Goal: Transaction & Acquisition: Purchase product/service

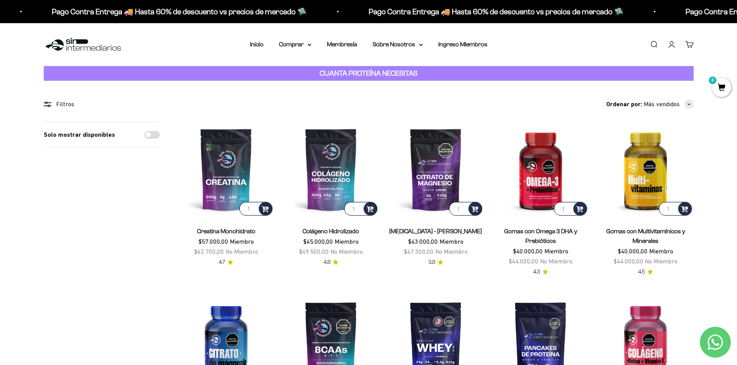
click at [673, 46] on link "Iniciar sesión" at bounding box center [671, 44] width 9 height 9
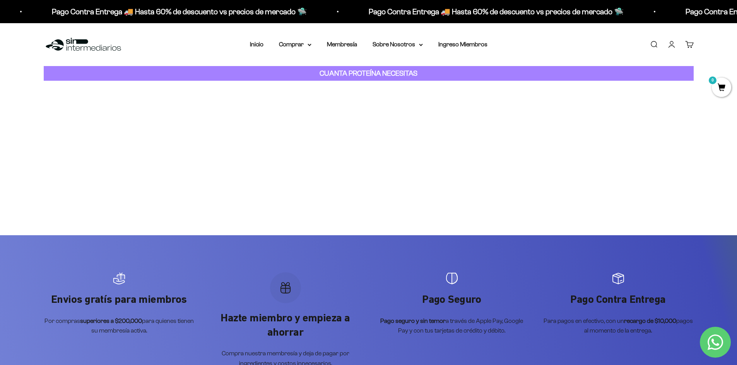
click at [377, 75] on strong "CUANTA PROTEÍNA NECESITAS" at bounding box center [368, 73] width 98 height 8
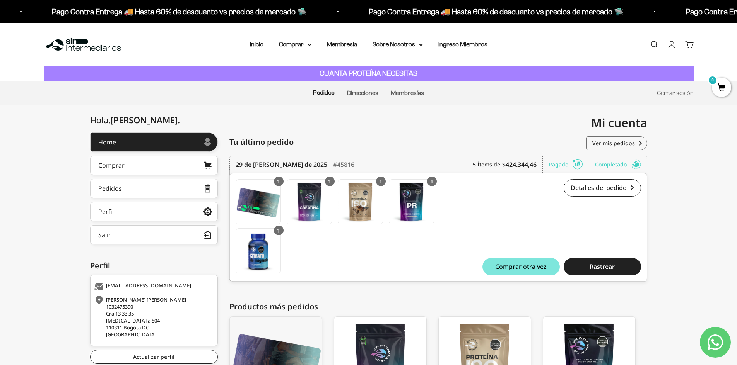
click at [257, 41] on li "Inicio" at bounding box center [257, 44] width 14 height 10
click at [259, 49] on li "Inicio" at bounding box center [257, 44] width 14 height 10
click at [259, 46] on link "Inicio" at bounding box center [257, 44] width 14 height 7
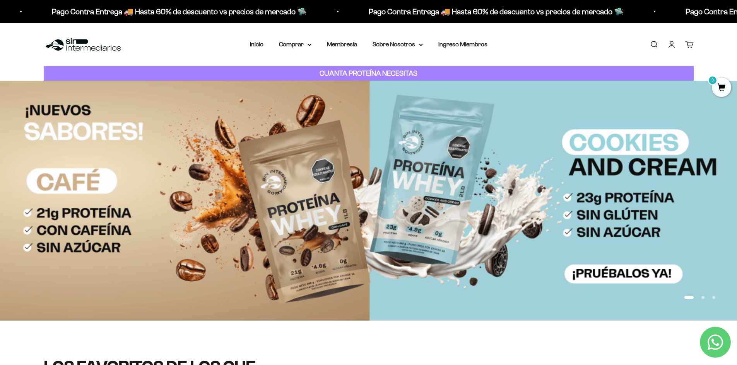
click at [702, 296] on button "Ir al artículo 2" at bounding box center [702, 297] width 3 height 3
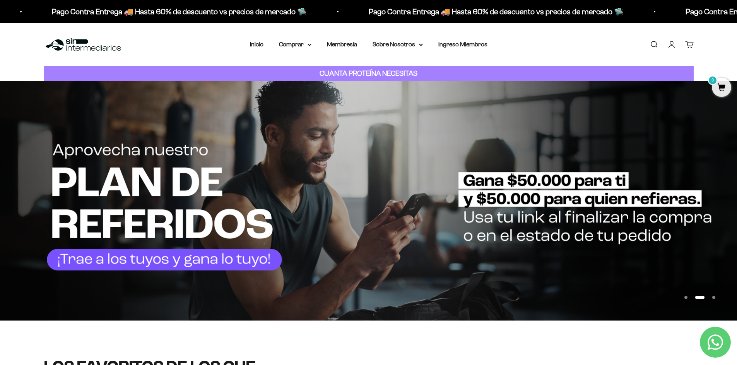
click at [713, 296] on button "Ir al artículo 3" at bounding box center [713, 297] width 3 height 3
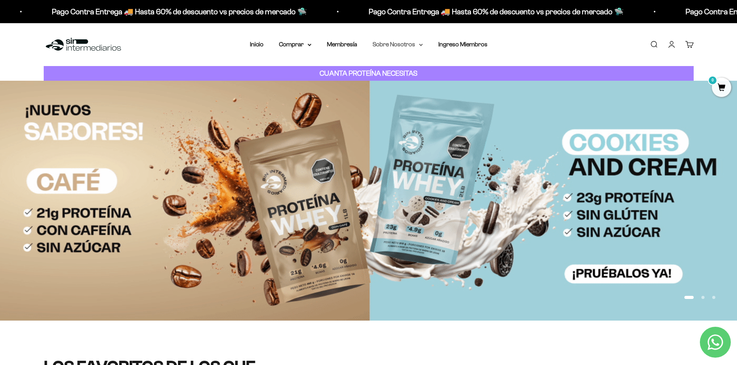
click at [418, 43] on summary "Sobre Nosotros" at bounding box center [397, 44] width 50 height 10
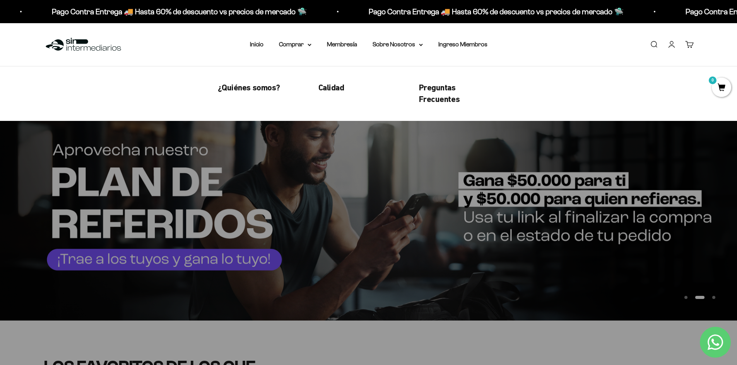
click at [532, 55] on div "Menú Buscar Inicio Comprar Proteínas Ver Todos Whey Iso Vegan Pancakes Pre-Entr…" at bounding box center [368, 44] width 737 height 43
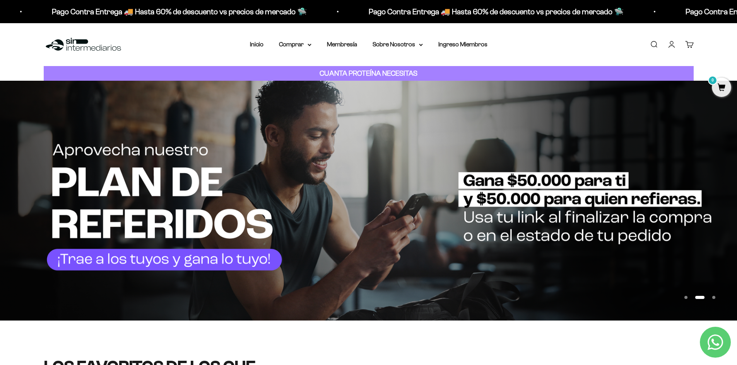
click at [390, 72] on strong "CUANTA PROTEÍNA NECESITAS" at bounding box center [368, 73] width 98 height 8
click at [511, 56] on div "Menú Buscar Inicio Comprar Proteínas Ver Todos Whey Iso Vegan Pancakes Pre-Entr…" at bounding box center [368, 44] width 737 height 43
click at [310, 47] on summary "Comprar" at bounding box center [295, 44] width 32 height 10
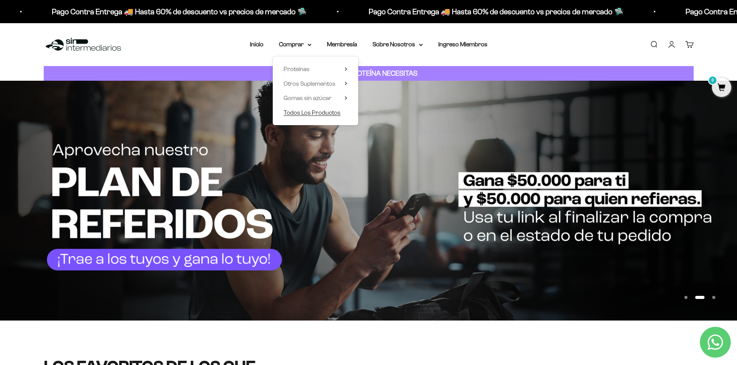
click at [311, 114] on span "Todos Los Productos" at bounding box center [311, 112] width 57 height 7
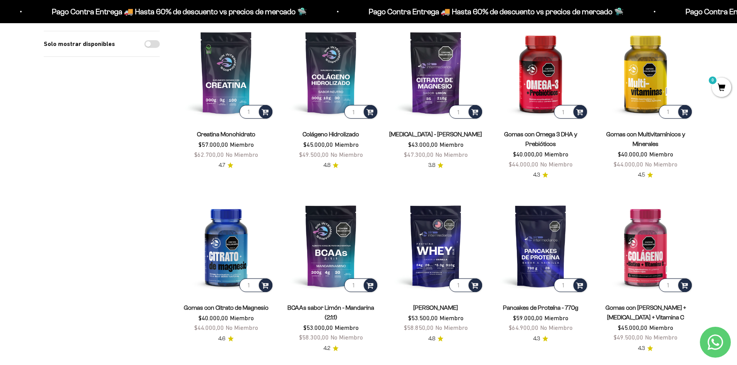
scroll to position [116, 0]
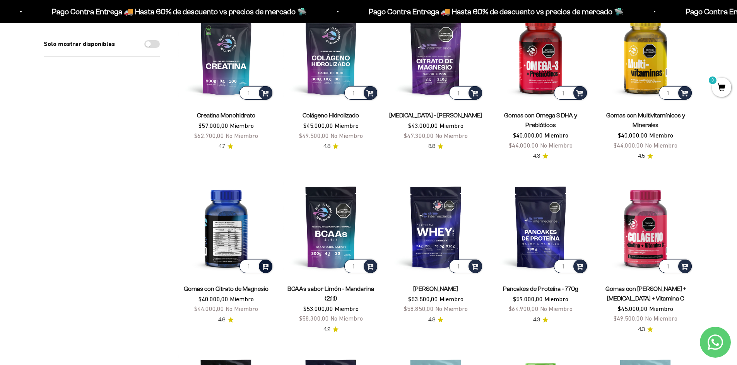
click at [264, 268] on span at bounding box center [264, 266] width 7 height 9
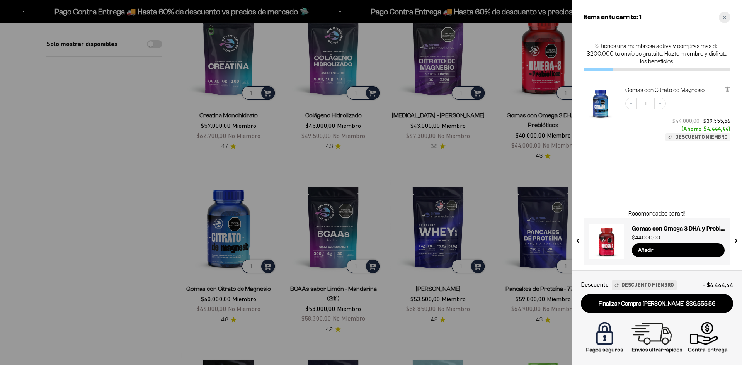
click at [725, 19] on icon "Close cart" at bounding box center [725, 17] width 4 height 4
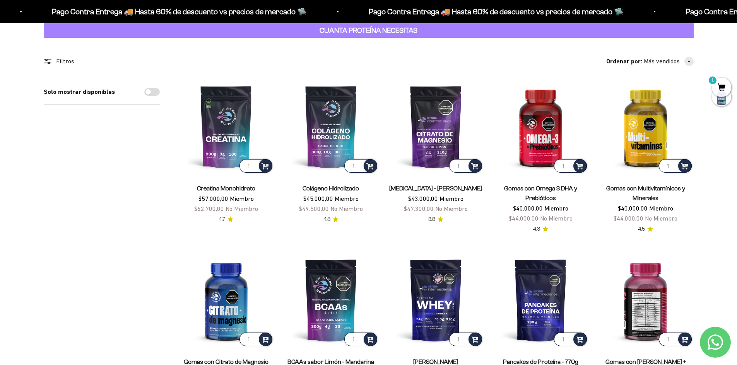
scroll to position [39, 0]
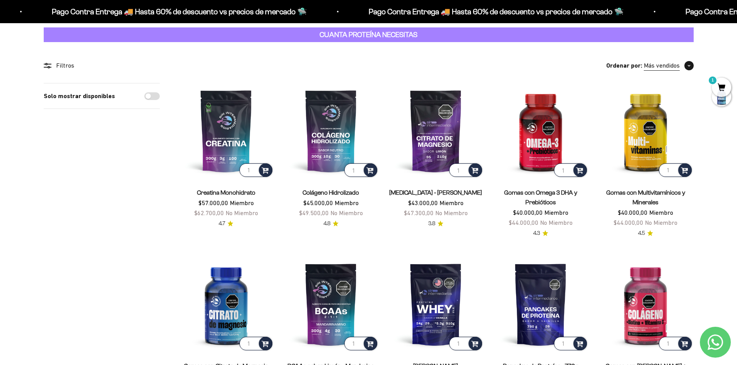
click at [692, 65] on span "button" at bounding box center [688, 65] width 9 height 9
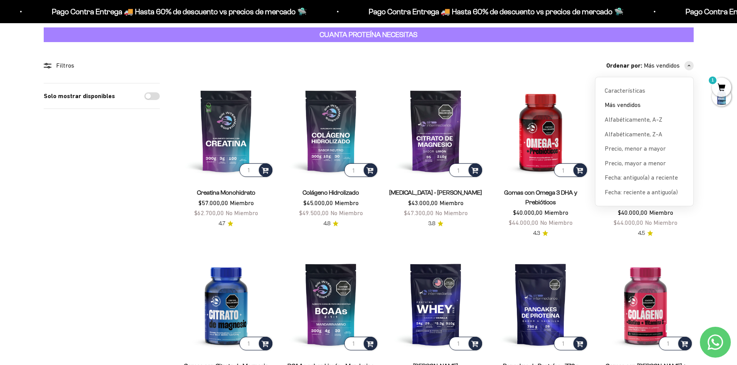
click at [658, 165] on span "Precio, mayor a menor" at bounding box center [634, 164] width 61 height 10
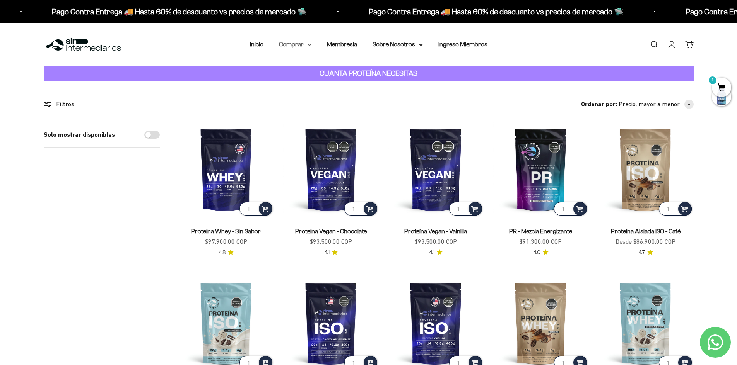
click at [310, 47] on summary "Comprar" at bounding box center [295, 44] width 32 height 10
click at [345, 67] on icon at bounding box center [345, 69] width 3 height 4
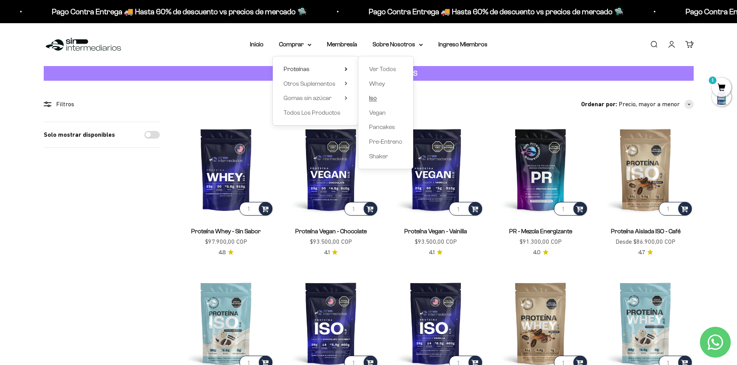
click at [373, 97] on span "Iso" at bounding box center [373, 98] width 8 height 7
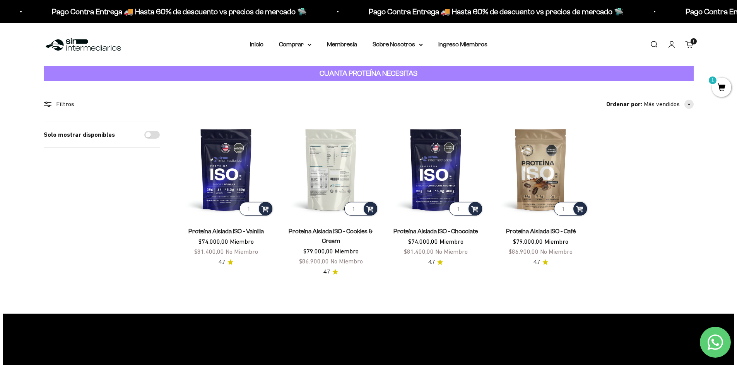
click at [328, 157] on img at bounding box center [330, 169] width 95 height 95
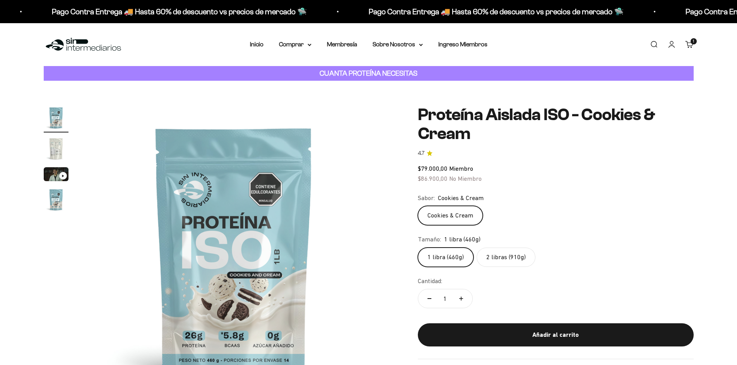
click at [503, 256] on label "2 libras (910g)" at bounding box center [505, 257] width 59 height 19
click at [418, 248] on input "2 libras (910g)" at bounding box center [417, 247] width 0 height 0
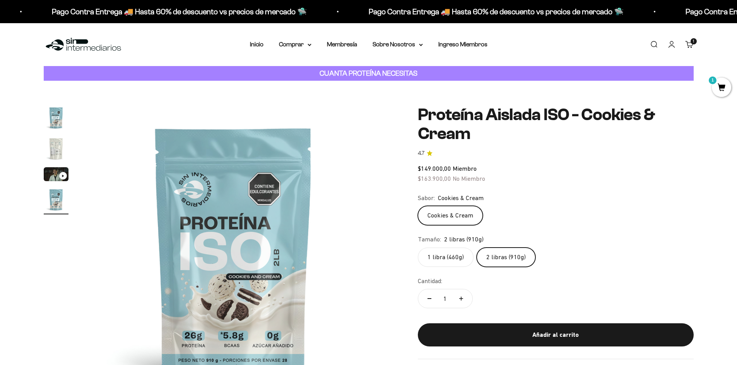
click at [56, 148] on img "Ir al artículo 2" at bounding box center [56, 148] width 25 height 25
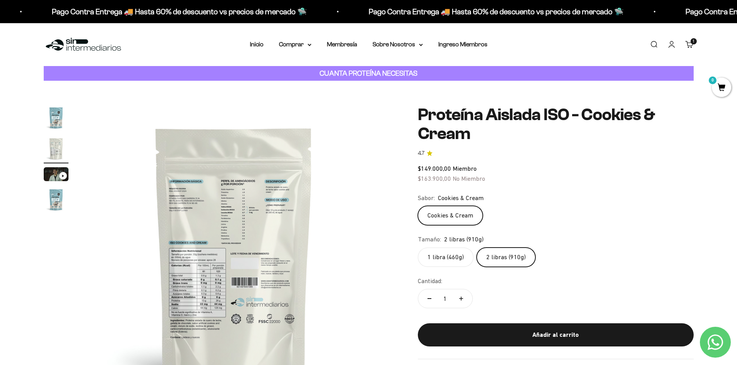
click at [55, 107] on img "Ir al artículo 1" at bounding box center [56, 118] width 25 height 25
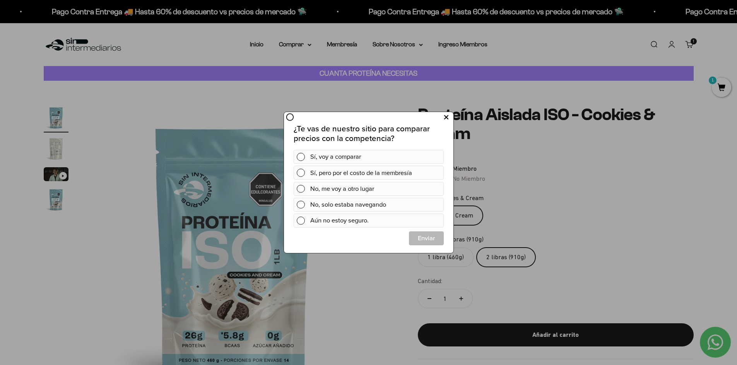
click at [444, 119] on icon at bounding box center [445, 118] width 4 height 10
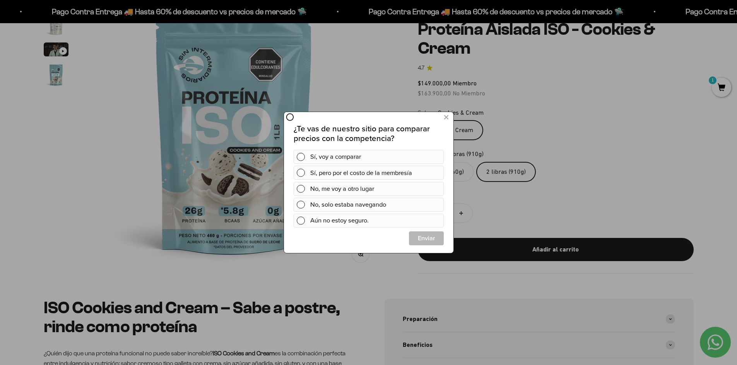
scroll to position [116, 0]
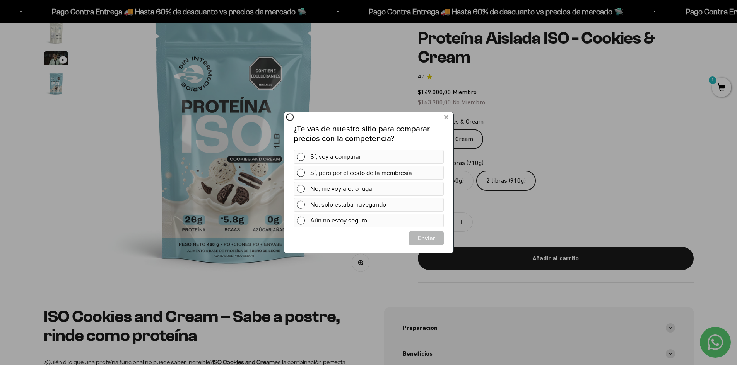
click at [289, 116] on icon at bounding box center [289, 117] width 8 height 8
click at [298, 193] on div "No, me voy a otro lugar" at bounding box center [368, 189] width 150 height 14
click at [309, 174] on div at bounding box center [303, 173] width 20 height 7
click at [305, 173] on icon at bounding box center [303, 173] width 7 height 7
click at [302, 172] on icon at bounding box center [303, 173] width 7 height 7
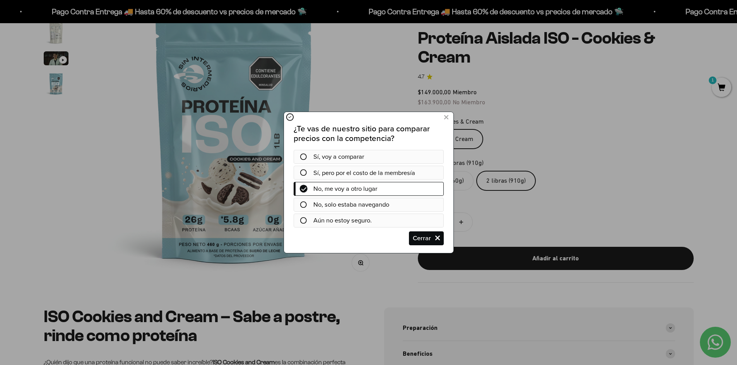
click at [306, 153] on div "Sí, voy a comparar" at bounding box center [368, 157] width 150 height 14
click at [447, 117] on icon at bounding box center [445, 118] width 4 height 10
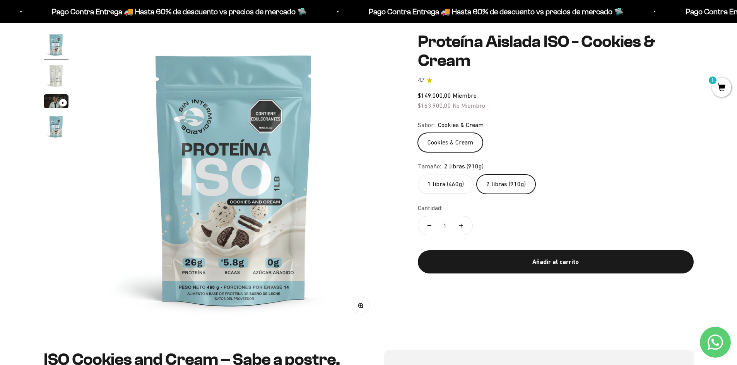
scroll to position [77, 0]
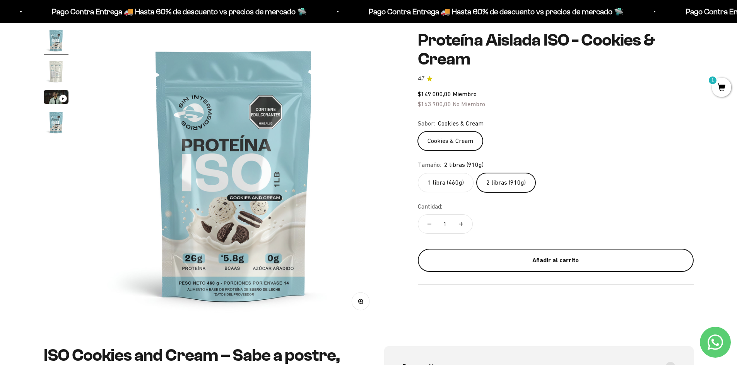
click at [568, 263] on div "Añadir al carrito" at bounding box center [555, 261] width 245 height 10
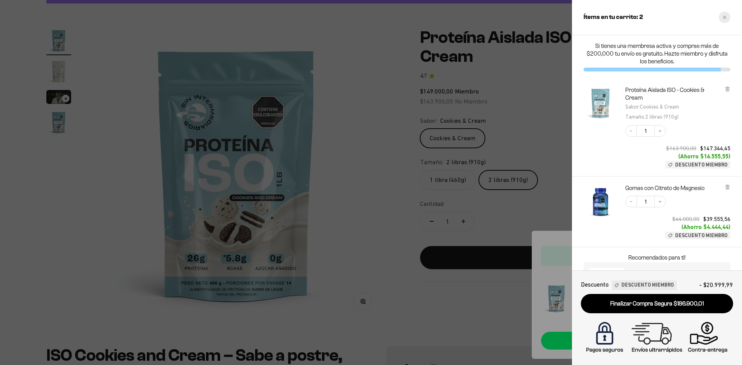
click at [722, 18] on div "Close cart" at bounding box center [725, 18] width 12 height 12
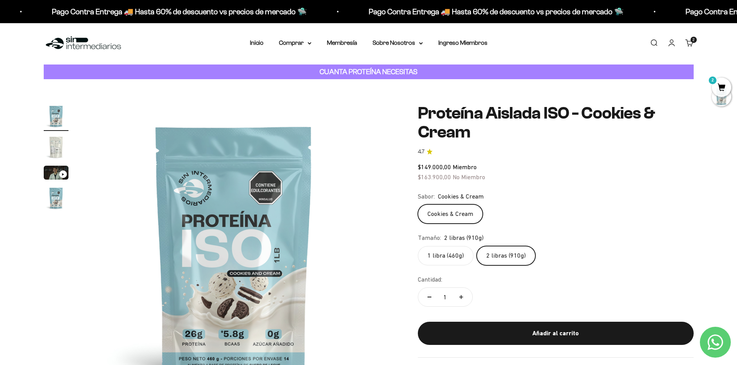
scroll to position [0, 0]
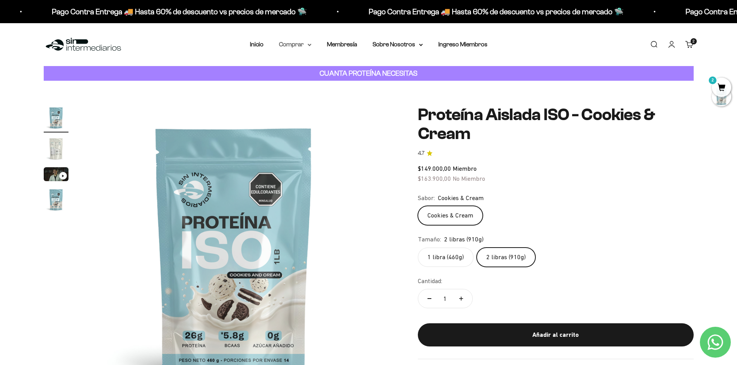
click at [305, 44] on summary "Comprar" at bounding box center [295, 44] width 32 height 10
click at [322, 68] on summary "Proteínas" at bounding box center [315, 69] width 64 height 10
click at [319, 86] on span "Otros Suplementos" at bounding box center [309, 83] width 52 height 7
click at [323, 98] on span "Gomas sin azúcar" at bounding box center [307, 98] width 48 height 7
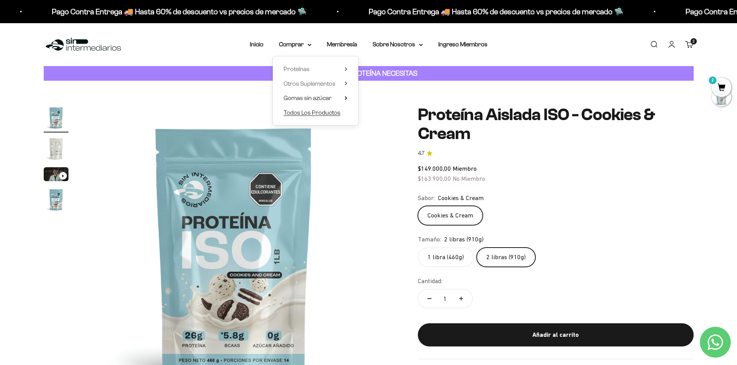
click at [326, 114] on span "Todos Los Productos" at bounding box center [311, 112] width 57 height 7
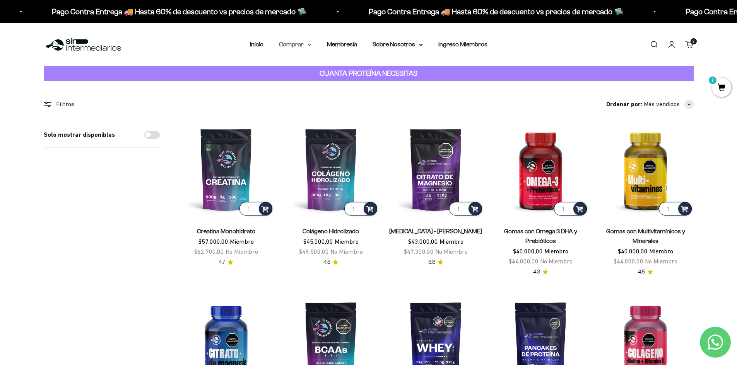
click at [306, 46] on summary "Comprar" at bounding box center [295, 44] width 32 height 10
click at [346, 69] on icon at bounding box center [346, 69] width 2 height 3
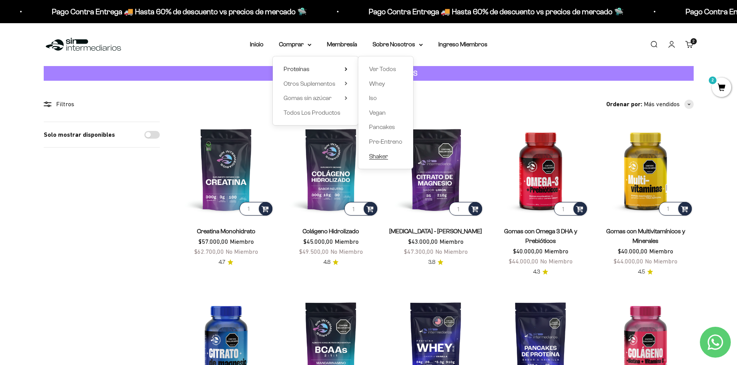
click at [385, 157] on span "Shaker" at bounding box center [378, 156] width 19 height 7
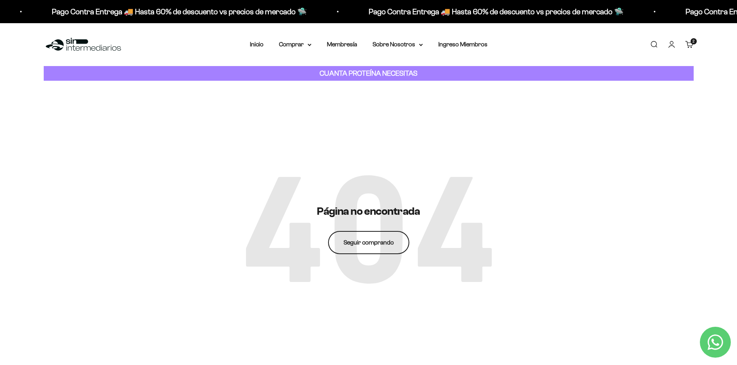
click at [372, 242] on link "Seguir comprando" at bounding box center [368, 242] width 81 height 23
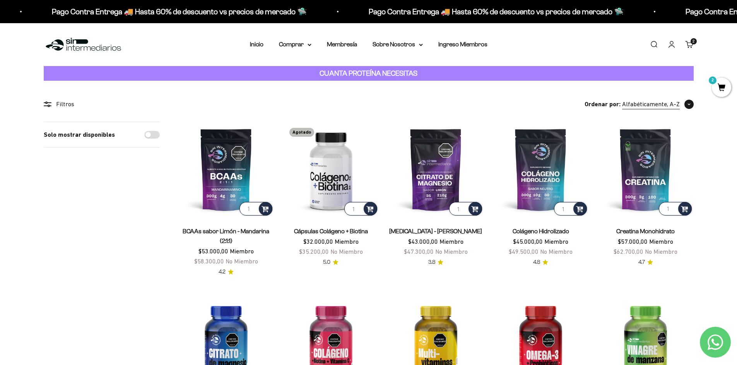
click at [691, 106] on span "button" at bounding box center [688, 104] width 9 height 9
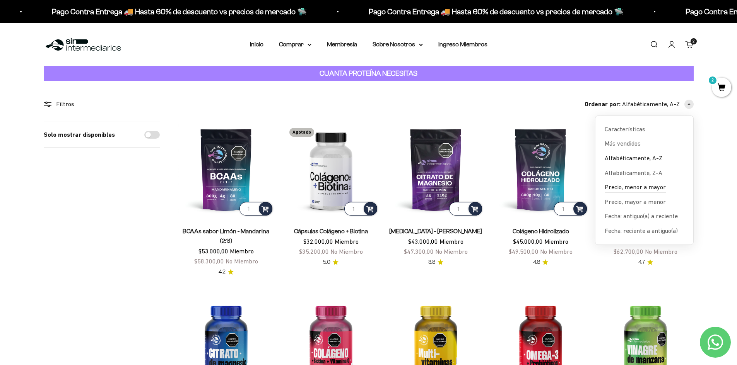
click at [635, 185] on span "Precio, menor a mayor" at bounding box center [634, 187] width 61 height 10
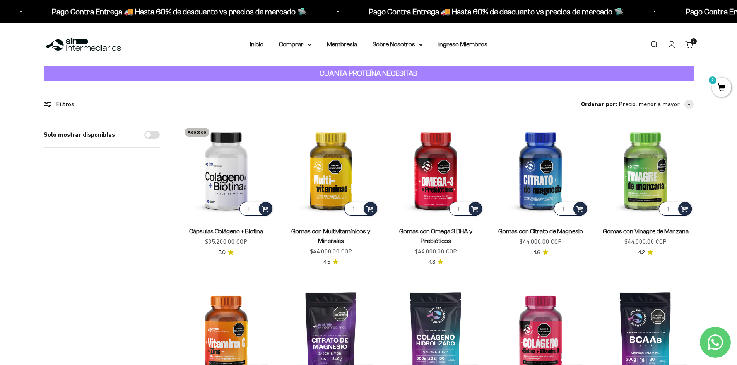
click at [718, 87] on span "2" at bounding box center [720, 87] width 19 height 19
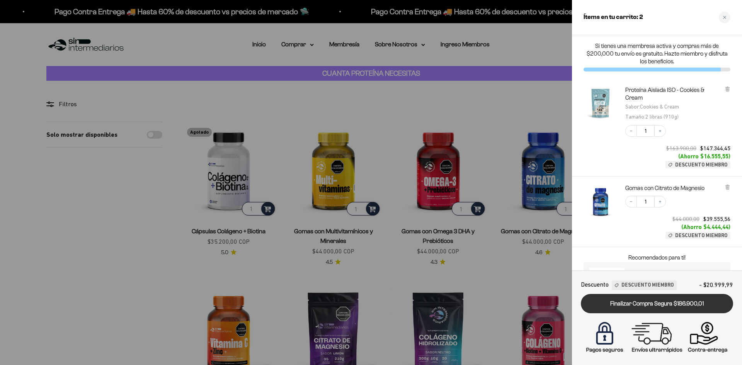
click at [667, 306] on link "Finalizar Compra Segura $186.900,01" at bounding box center [657, 304] width 152 height 20
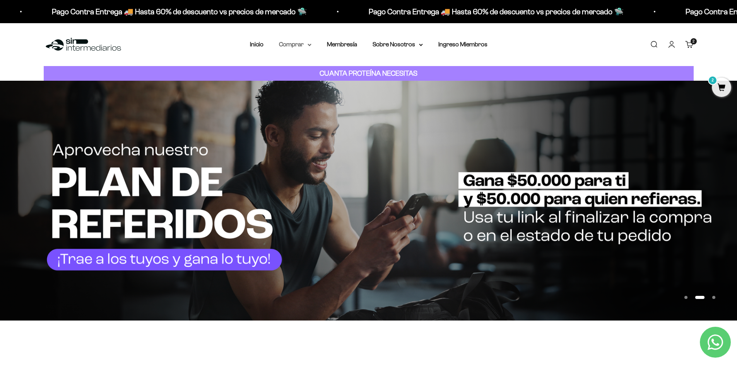
click at [305, 44] on summary "Comprar" at bounding box center [295, 44] width 32 height 10
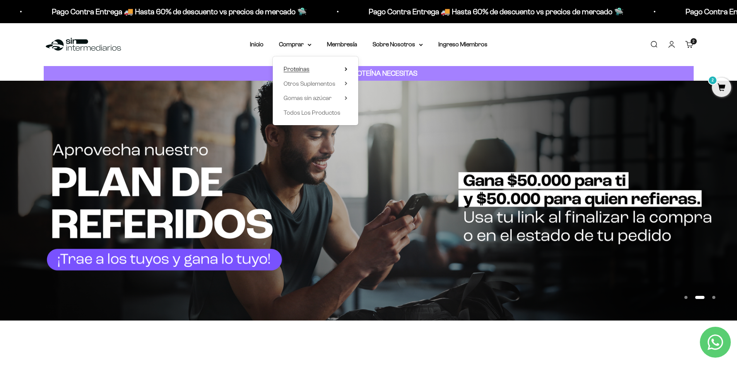
click at [316, 67] on summary "Proteínas" at bounding box center [315, 69] width 64 height 10
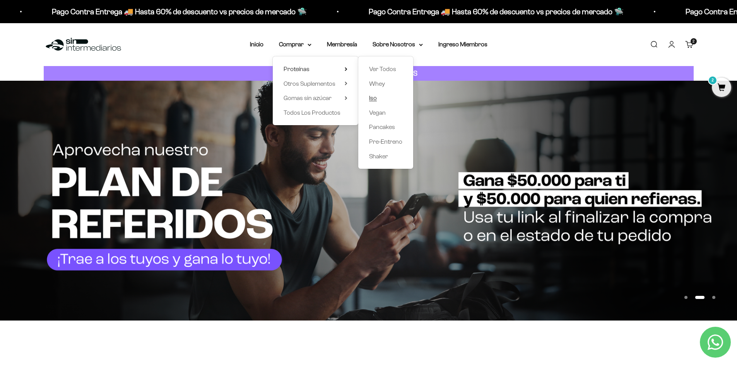
click at [375, 96] on span "Iso" at bounding box center [373, 98] width 8 height 7
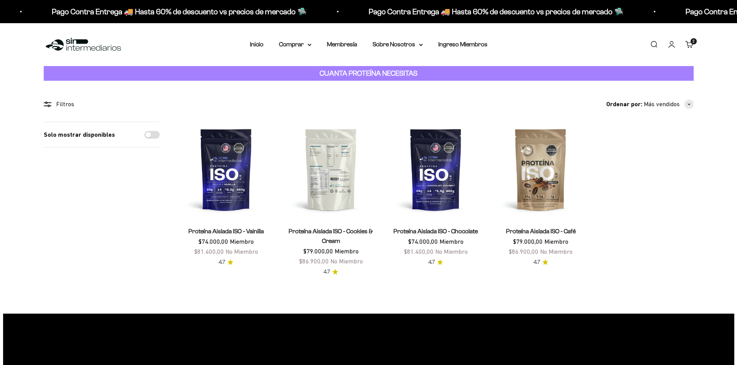
click at [334, 195] on img at bounding box center [330, 169] width 95 height 95
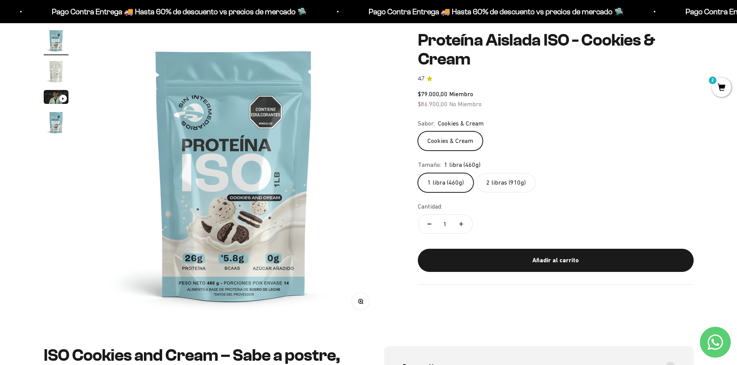
click at [503, 183] on label "2 libras (910g)" at bounding box center [505, 182] width 59 height 19
click at [418, 173] on input "2 libras (910g)" at bounding box center [417, 173] width 0 height 0
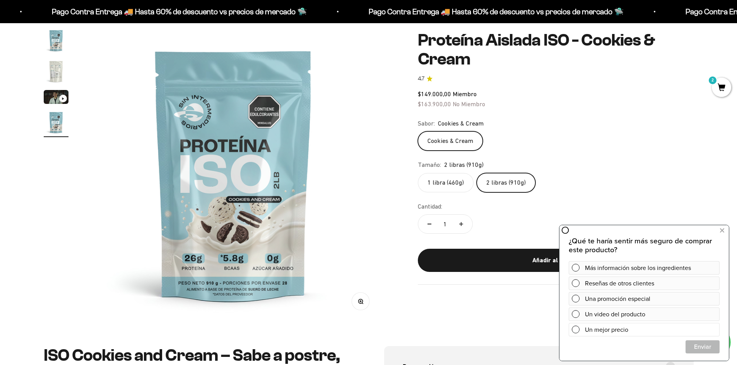
click at [578, 332] on span at bounding box center [575, 330] width 8 height 8
click at [708, 348] on span "Cerrar" at bounding box center [701, 347] width 33 height 14
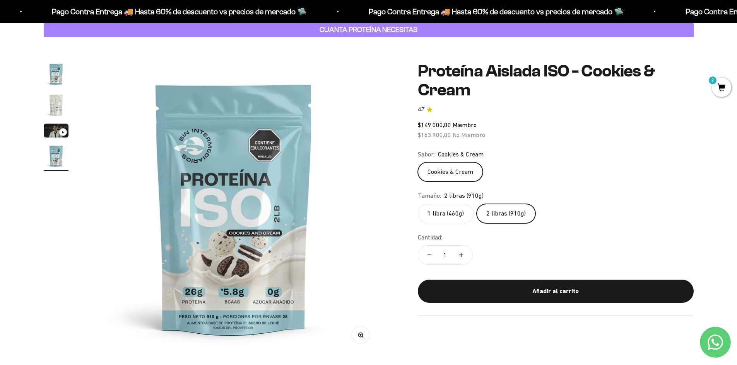
scroll to position [39, 0]
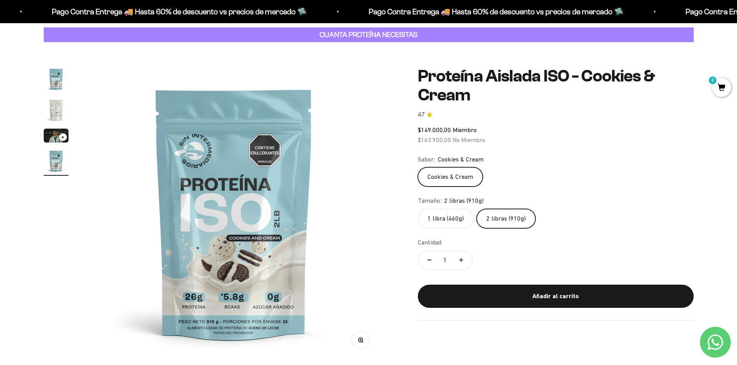
click at [59, 114] on img "Ir al artículo 2" at bounding box center [56, 110] width 25 height 25
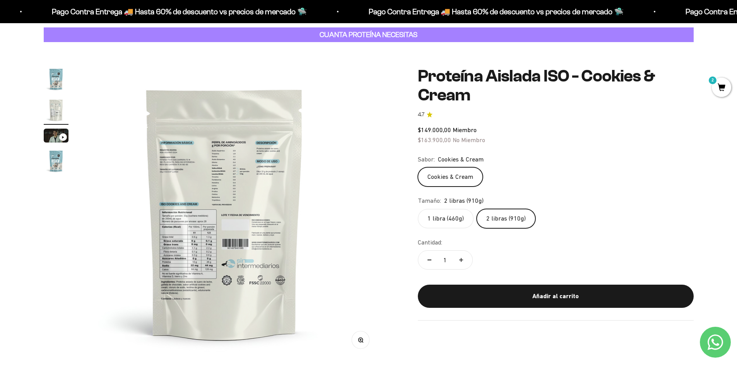
scroll to position [0, 303]
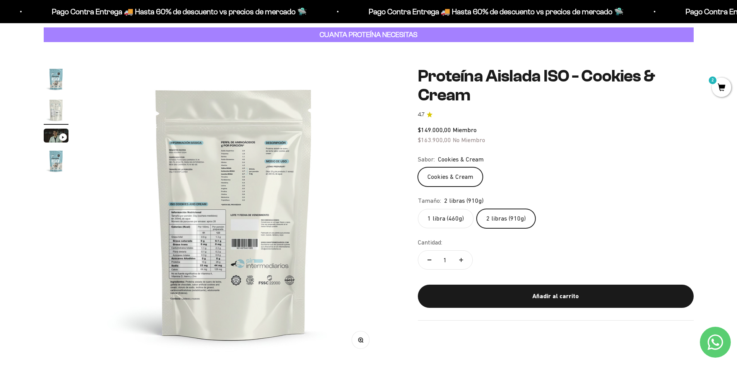
click at [49, 73] on img "Ir al artículo 1" at bounding box center [56, 79] width 25 height 25
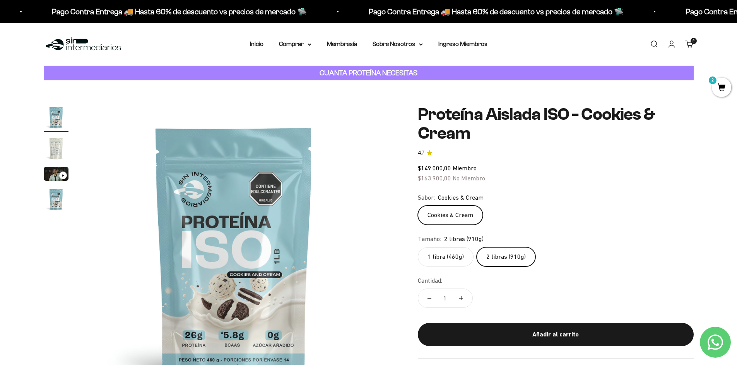
scroll to position [0, 0]
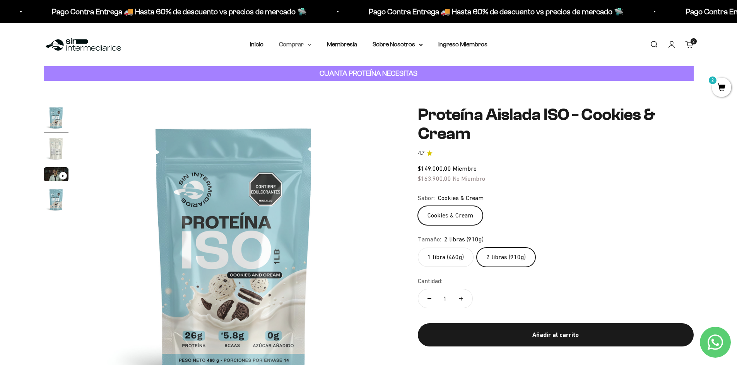
click at [309, 45] on icon at bounding box center [309, 45] width 4 height 3
click at [319, 71] on summary "Proteínas" at bounding box center [315, 69] width 64 height 10
click at [332, 86] on span "Otros Suplementos" at bounding box center [309, 83] width 52 height 7
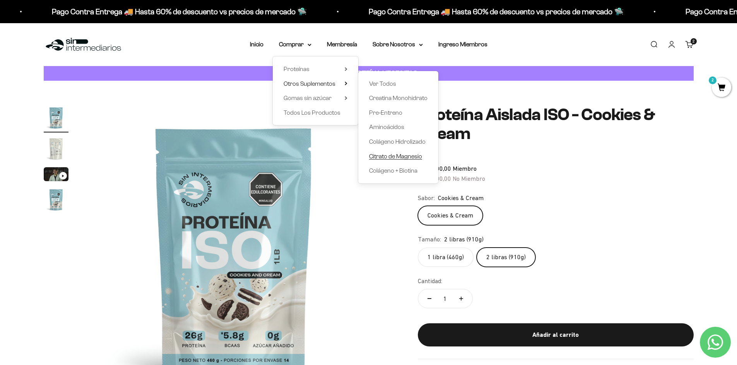
click at [416, 160] on span "Citrato de Magnesio" at bounding box center [395, 157] width 53 height 10
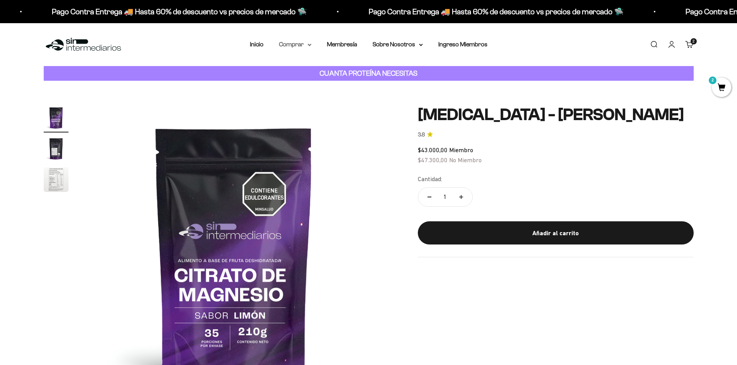
click at [310, 46] on summary "Comprar" at bounding box center [295, 44] width 32 height 10
click at [323, 99] on span "Gomas sin azúcar" at bounding box center [307, 98] width 48 height 7
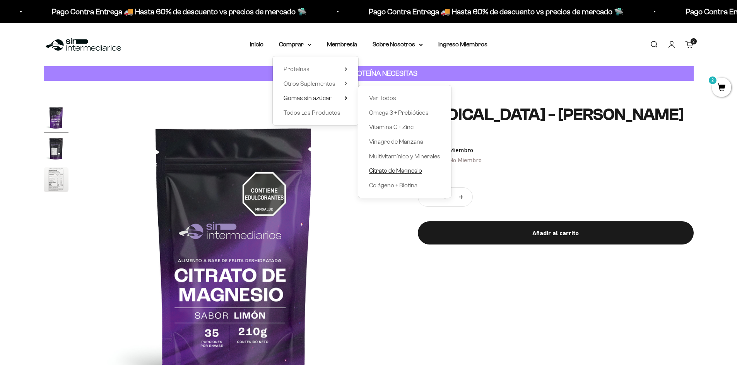
click at [392, 172] on span "Citrato de Magnesio" at bounding box center [395, 170] width 53 height 7
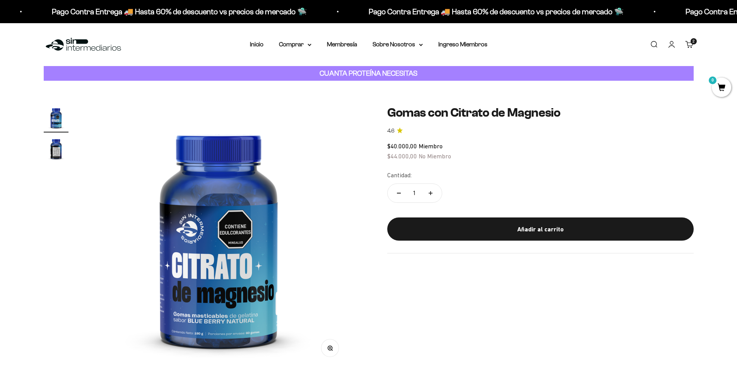
click at [54, 151] on img "Ir al artículo 2" at bounding box center [56, 148] width 25 height 25
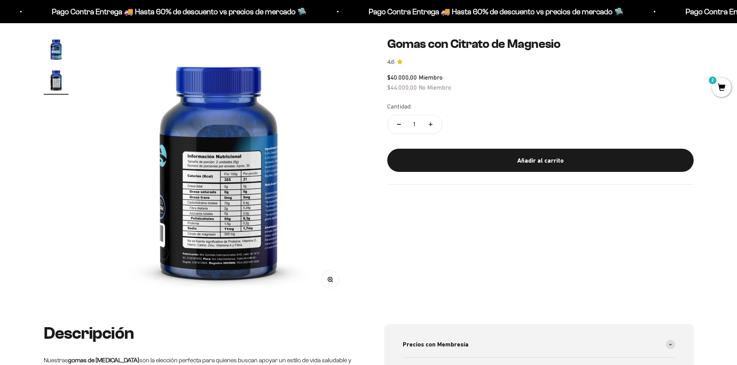
scroll to position [77, 0]
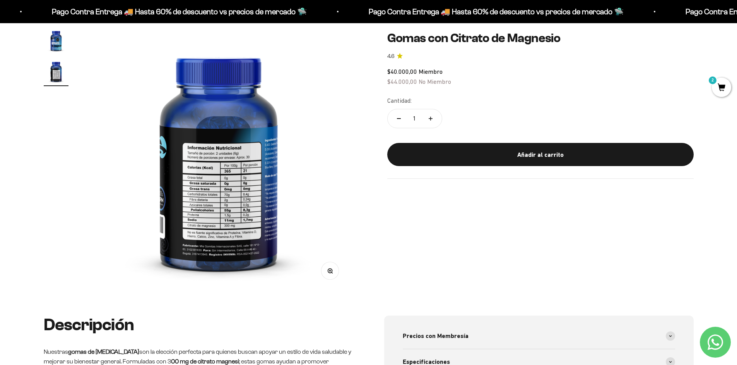
click at [48, 41] on img "Ir al artículo 1" at bounding box center [56, 40] width 25 height 25
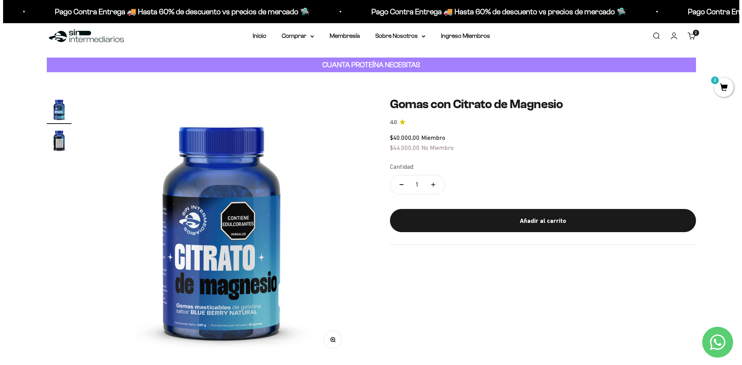
scroll to position [0, 0]
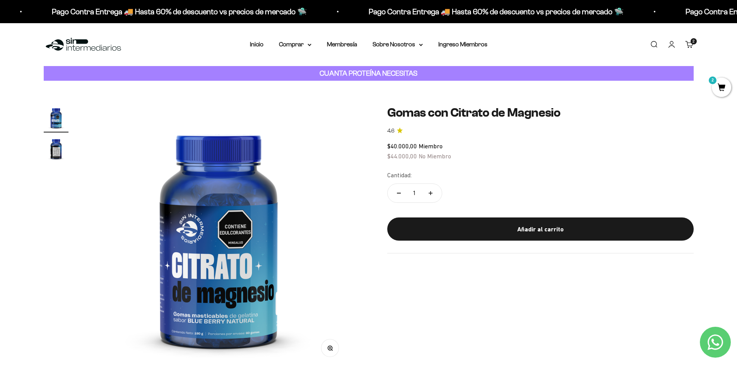
click at [717, 83] on span "2" at bounding box center [720, 87] width 19 height 19
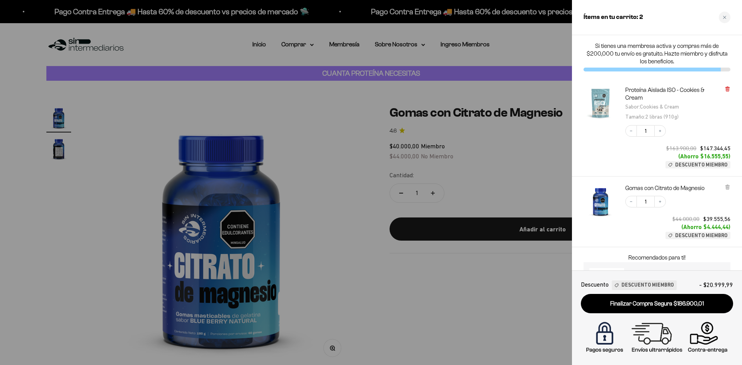
click at [730, 88] on icon at bounding box center [728, 89] width 6 height 6
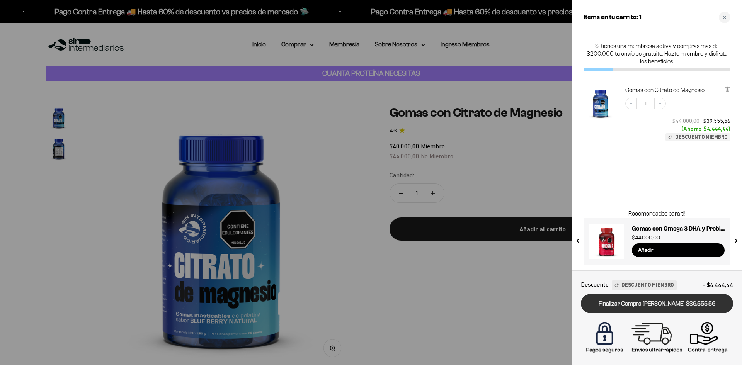
click at [678, 308] on link "Finalizar Compra [PERSON_NAME] $39.555,56" at bounding box center [657, 304] width 152 height 20
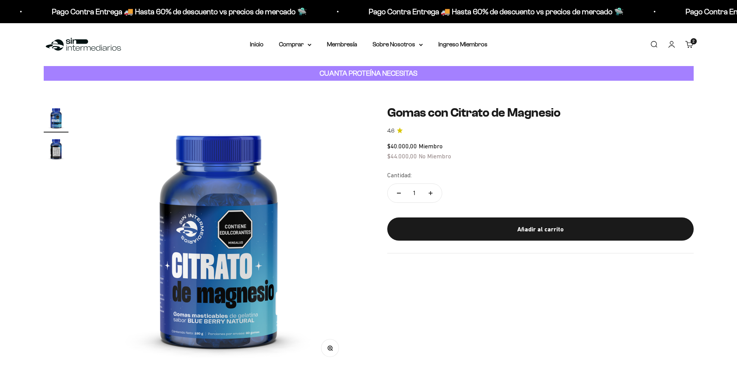
click at [298, 50] on div "Menú [GEOGRAPHIC_DATA] Inicio Comprar Proteínas Ver Todos Whey Iso Vegan Pancak…" at bounding box center [368, 44] width 737 height 43
click at [312, 44] on nav "Inicio Comprar Proteínas Ver Todos Whey Iso Vegan" at bounding box center [368, 44] width 237 height 10
click at [301, 44] on summary "Comprar" at bounding box center [295, 44] width 32 height 10
click at [317, 68] on summary "Proteínas" at bounding box center [315, 69] width 64 height 10
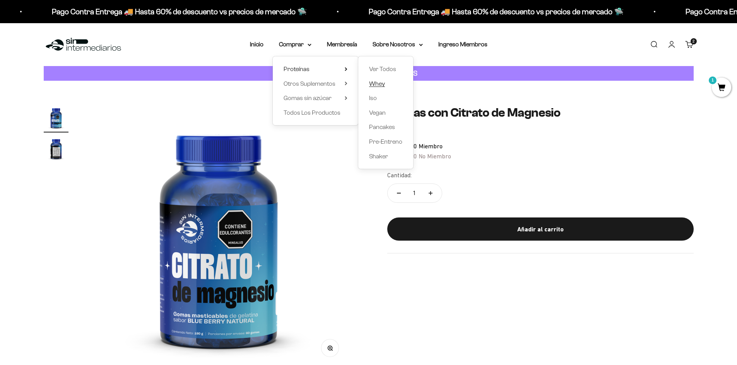
click at [378, 84] on span "Whey" at bounding box center [377, 83] width 16 height 7
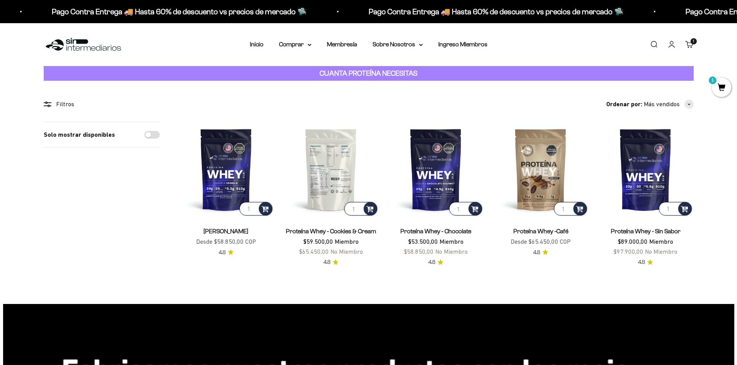
click at [328, 161] on img at bounding box center [330, 169] width 95 height 95
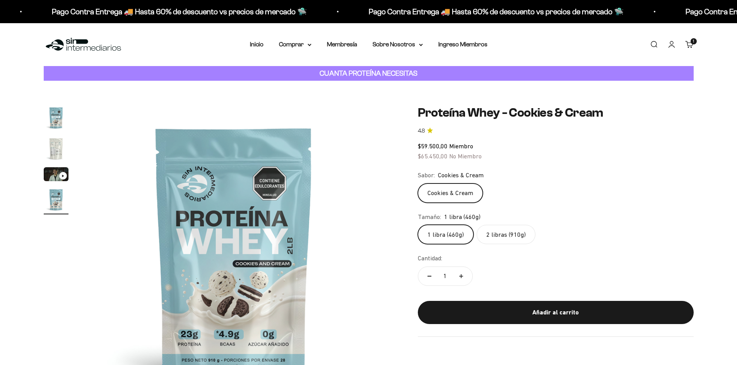
scroll to position [0, 909]
click at [507, 234] on label "2 libras (910g)" at bounding box center [505, 234] width 59 height 19
click at [418, 225] on input "2 libras (910g)" at bounding box center [417, 225] width 0 height 0
radio input "true"
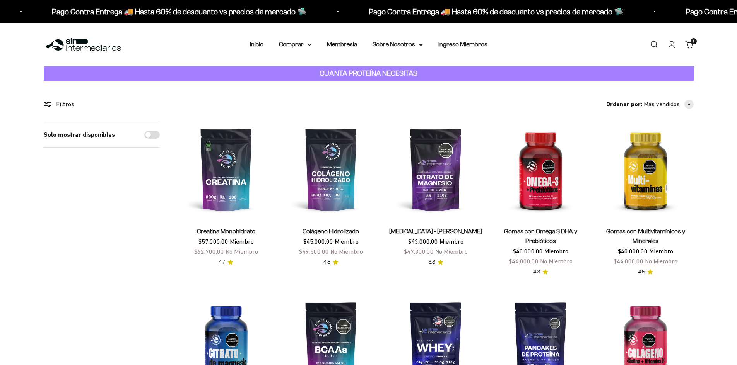
click at [690, 45] on link "Carrito 1 artículo 1" at bounding box center [689, 44] width 9 height 9
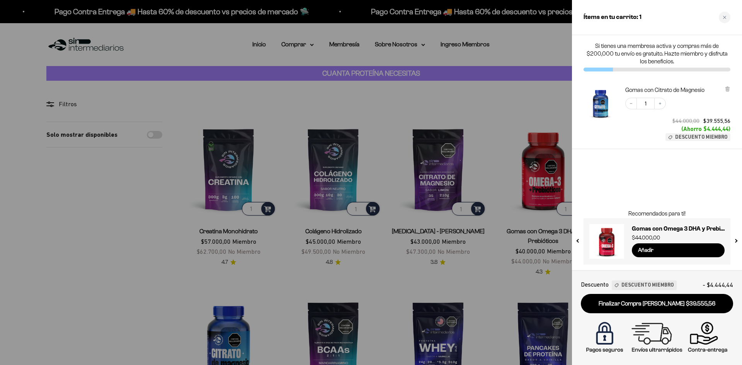
click at [394, 97] on div at bounding box center [371, 182] width 742 height 365
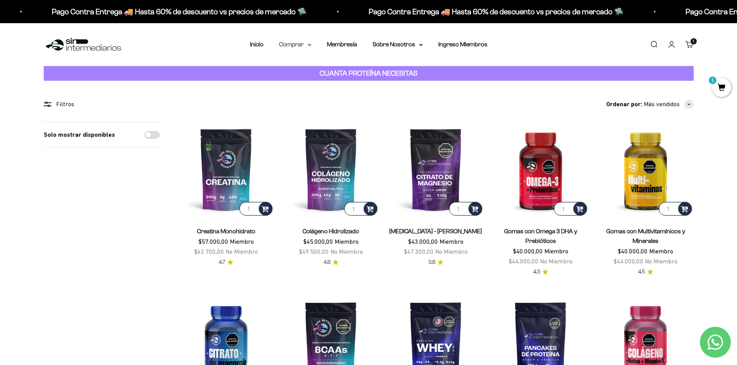
click at [298, 45] on summary "Comprar" at bounding box center [295, 44] width 32 height 10
click at [314, 68] on summary "Proteínas" at bounding box center [315, 69] width 64 height 10
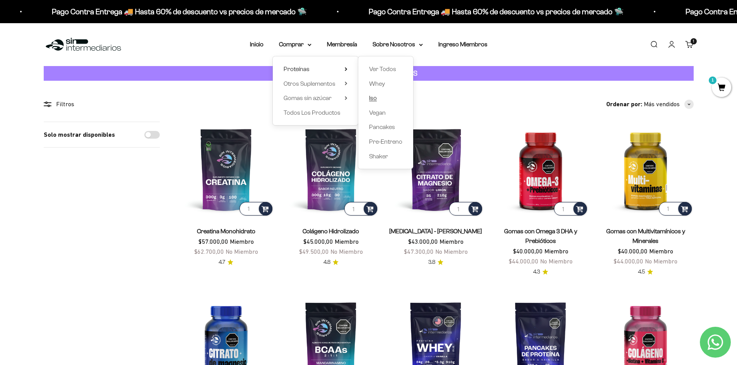
click at [372, 101] on span "Iso" at bounding box center [373, 98] width 8 height 7
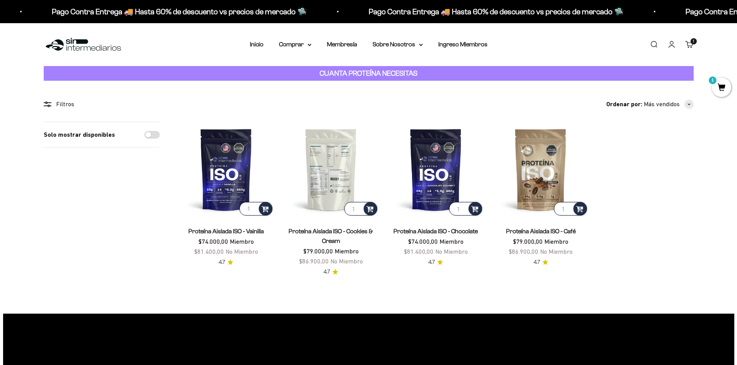
click at [339, 178] on img at bounding box center [330, 169] width 95 height 95
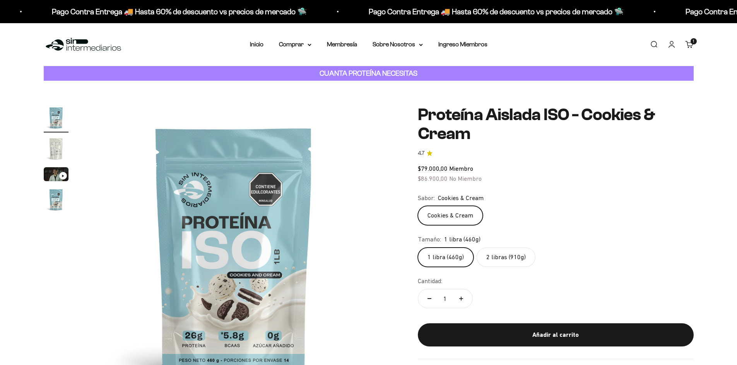
click at [497, 253] on label "2 libras (910g)" at bounding box center [505, 257] width 59 height 19
click at [418, 248] on input "2 libras (910g)" at bounding box center [417, 247] width 0 height 0
radio input "true"
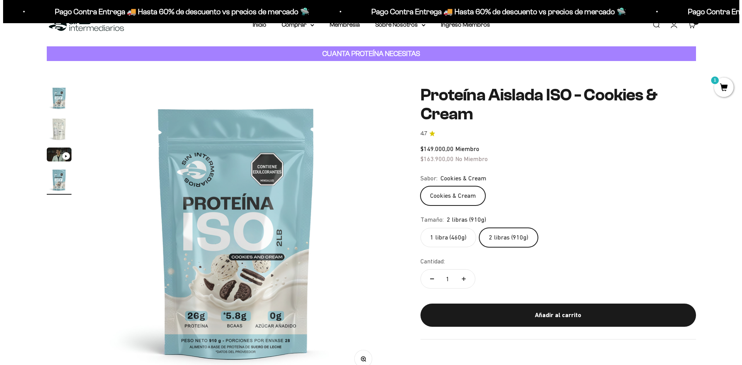
scroll to position [39, 0]
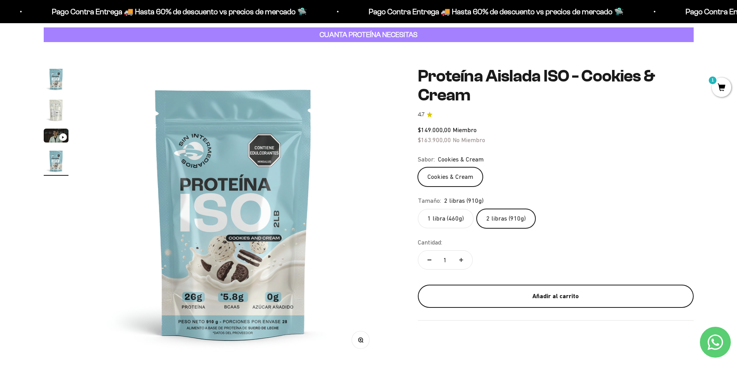
click at [528, 294] on div "Añadir al carrito" at bounding box center [555, 297] width 245 height 10
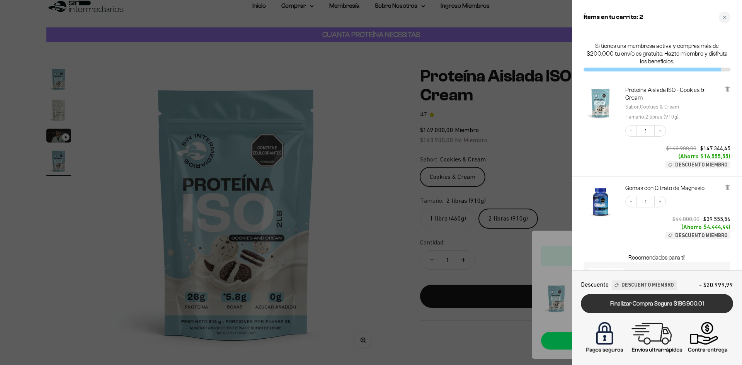
click at [650, 305] on link "Finalizar Compra Segura $186.900,01" at bounding box center [657, 304] width 152 height 20
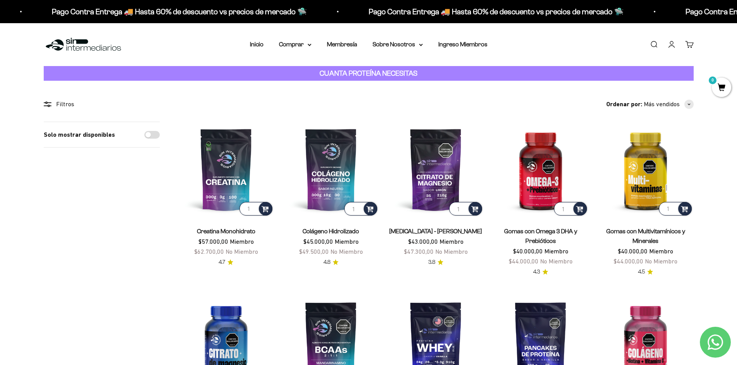
click at [670, 43] on link "Cuenta" at bounding box center [671, 44] width 9 height 9
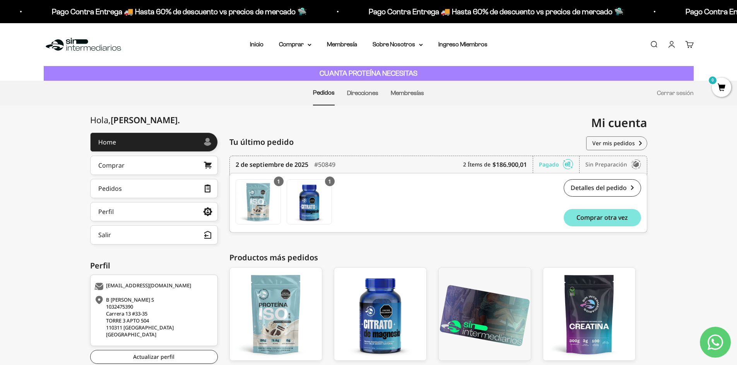
click at [704, 199] on div "[PERSON_NAME] . Home Comprar Pedidos Perfil Información personal Direcciones gu…" at bounding box center [368, 267] width 737 height 269
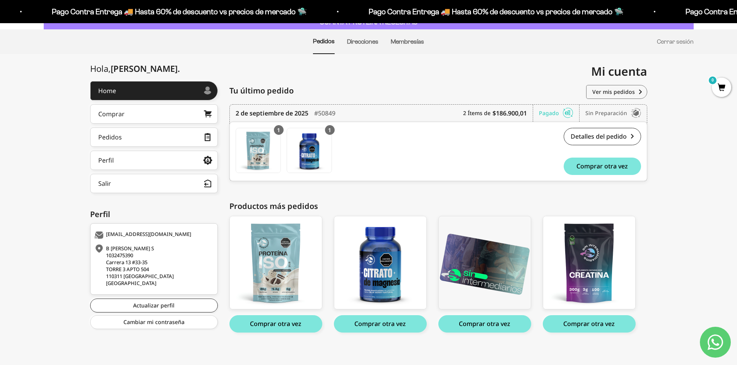
scroll to position [56, 0]
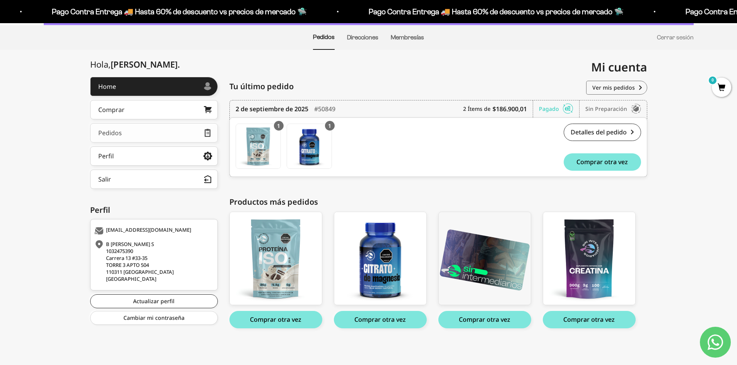
click at [129, 130] on link "Pedidos" at bounding box center [154, 132] width 128 height 19
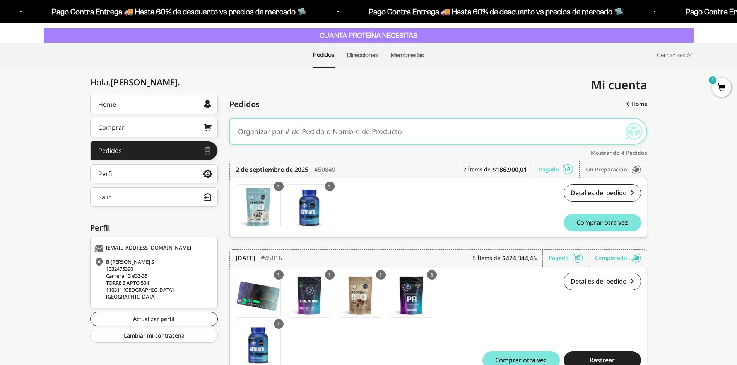
scroll to position [39, 0]
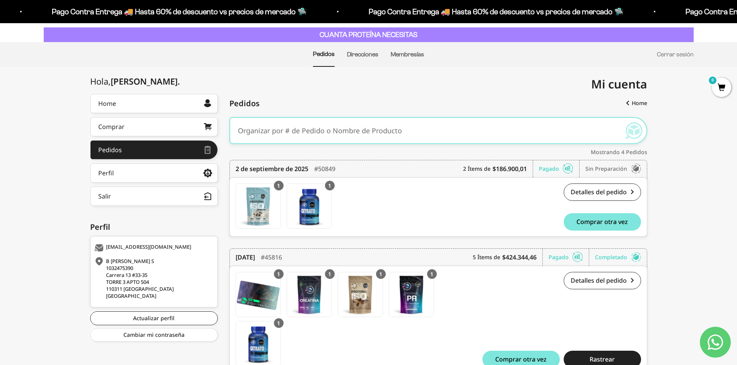
click at [667, 261] on div "[PERSON_NAME] . Home Comprar Pedidos Perfil Información personal Direcciones gu…" at bounding box center [368, 353] width 737 height 518
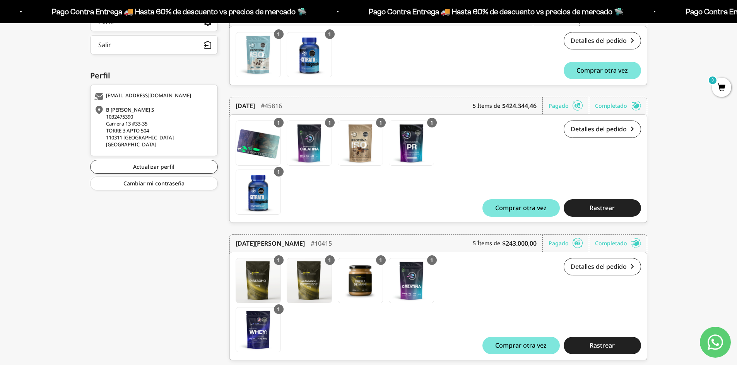
scroll to position [193, 0]
